Goal: Information Seeking & Learning: Learn about a topic

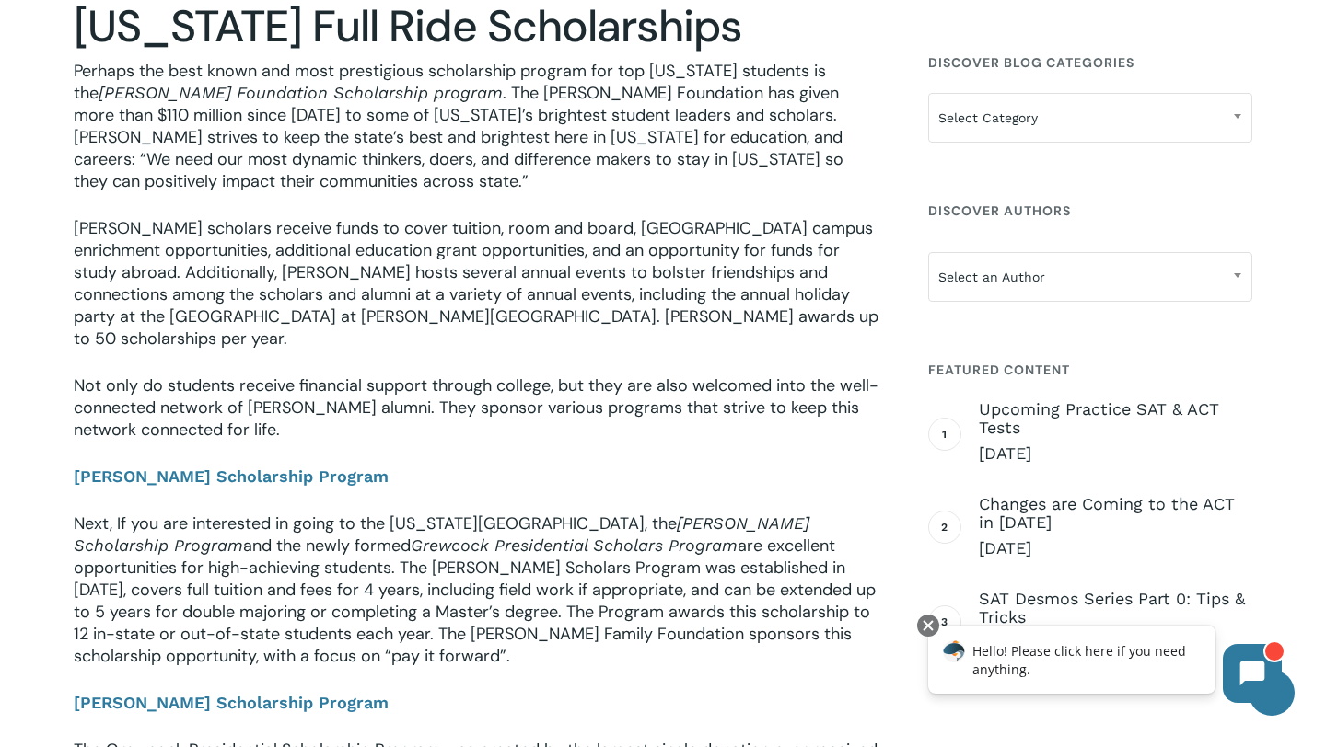
scroll to position [763, 0]
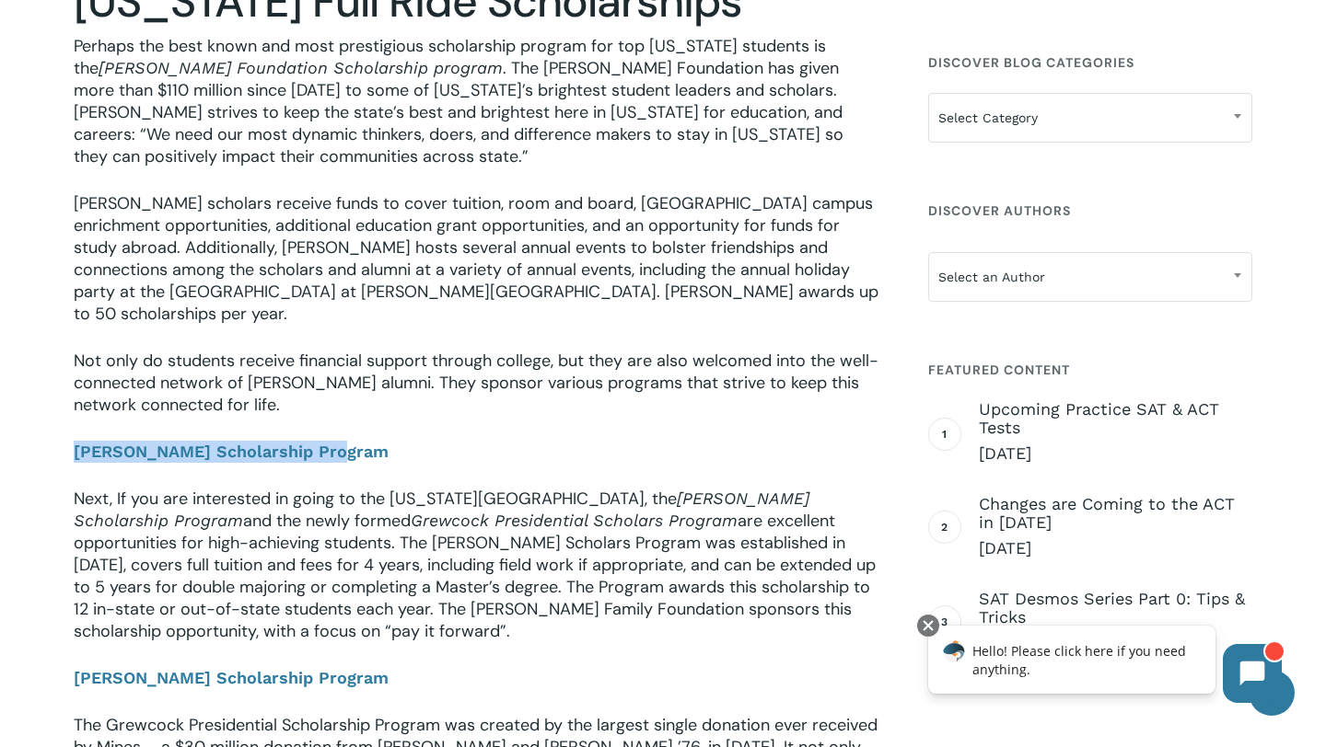
drag, startPoint x: 63, startPoint y: 433, endPoint x: 432, endPoint y: 440, distance: 369.2
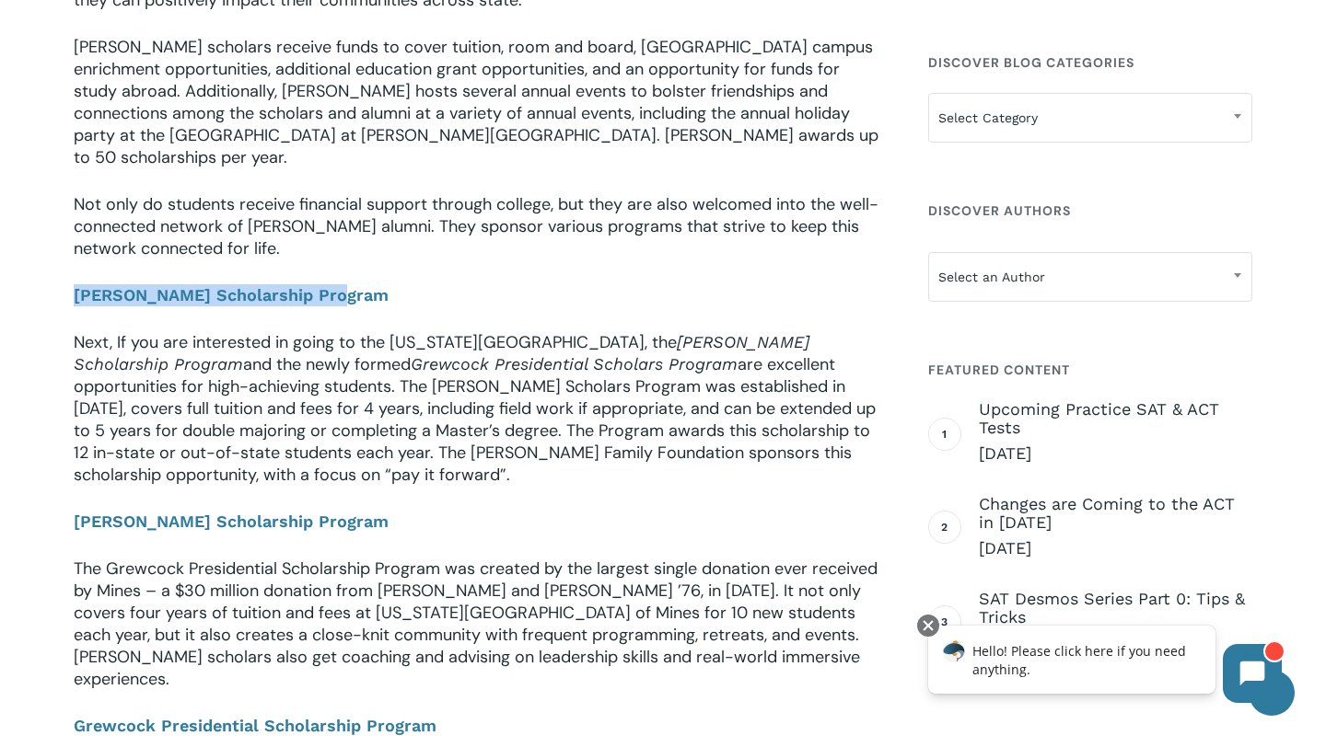
scroll to position [931, 0]
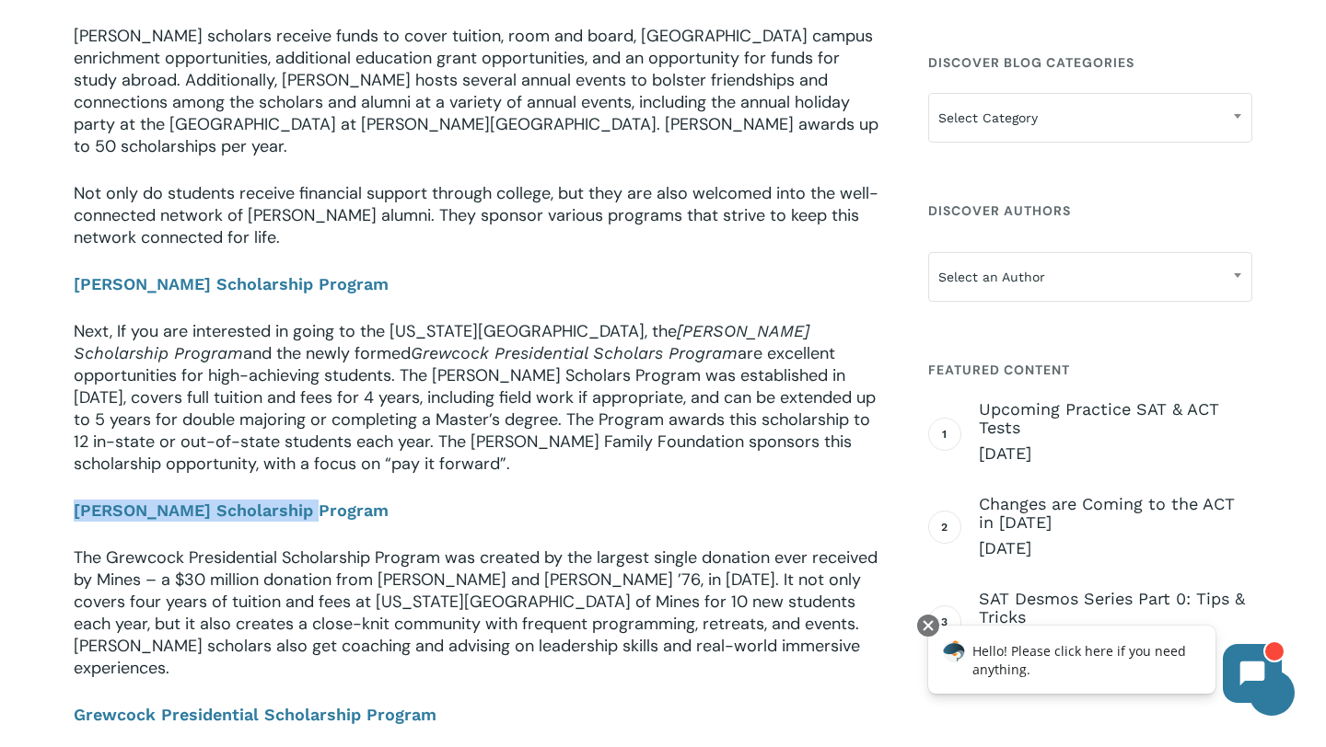
drag, startPoint x: 60, startPoint y: 496, endPoint x: 333, endPoint y: 502, distance: 273.5
copy b "[PERSON_NAME] Scholarship Program"
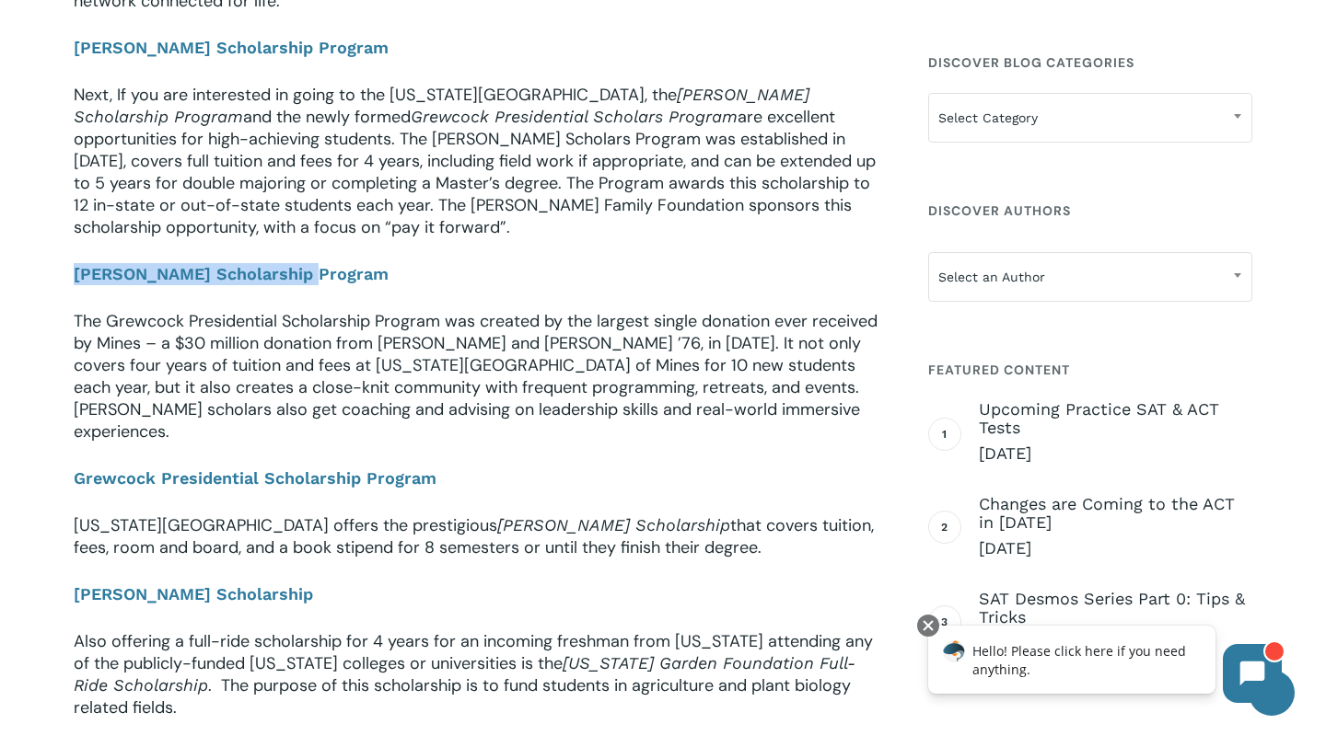
scroll to position [1172, 0]
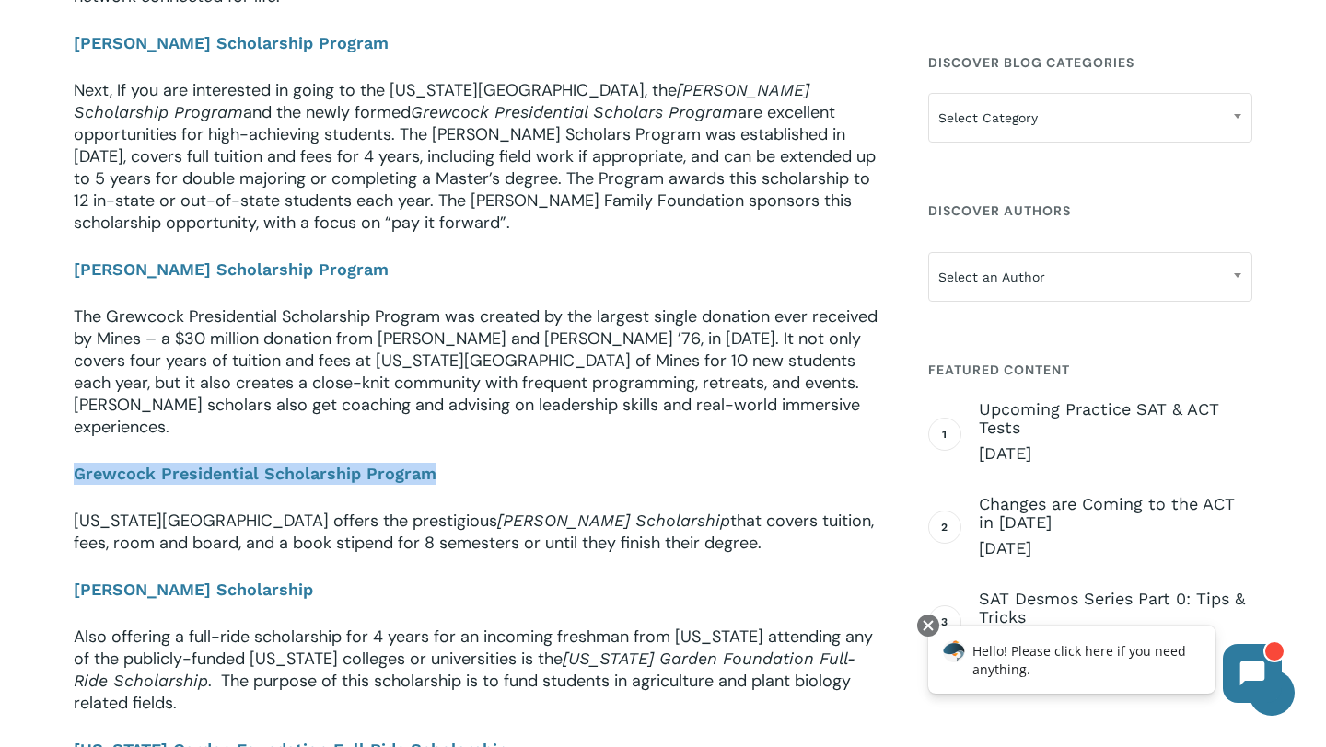
drag, startPoint x: 58, startPoint y: 433, endPoint x: 439, endPoint y: 434, distance: 381.1
copy link "Grewcock Presidential Scholarship Program"
